Goal: Navigation & Orientation: Find specific page/section

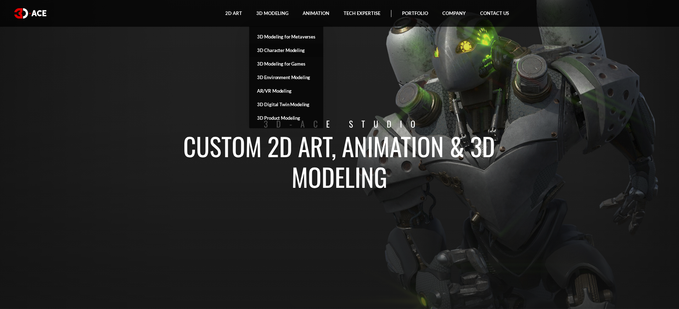
click at [266, 49] on link "3D Character Modeling" at bounding box center [286, 50] width 74 height 14
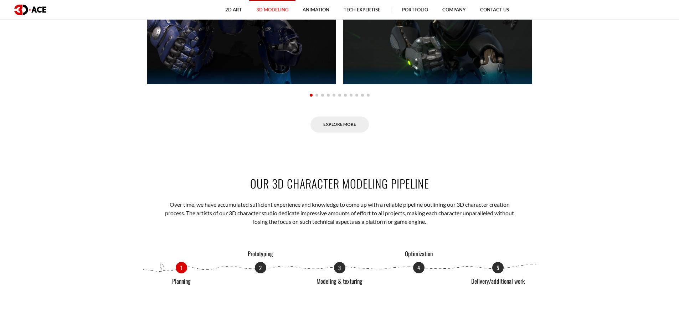
scroll to position [606, 0]
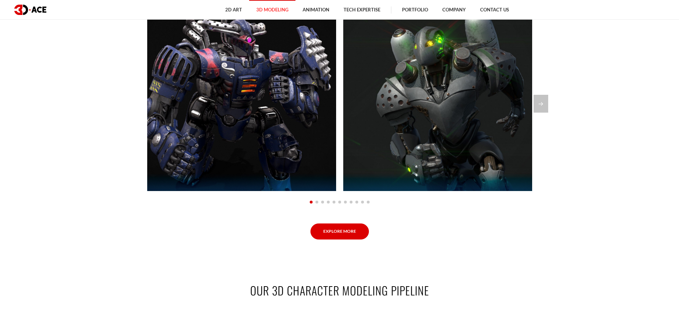
click at [346, 229] on link "Explore More" at bounding box center [339, 231] width 58 height 16
